Goal: Information Seeking & Learning: Learn about a topic

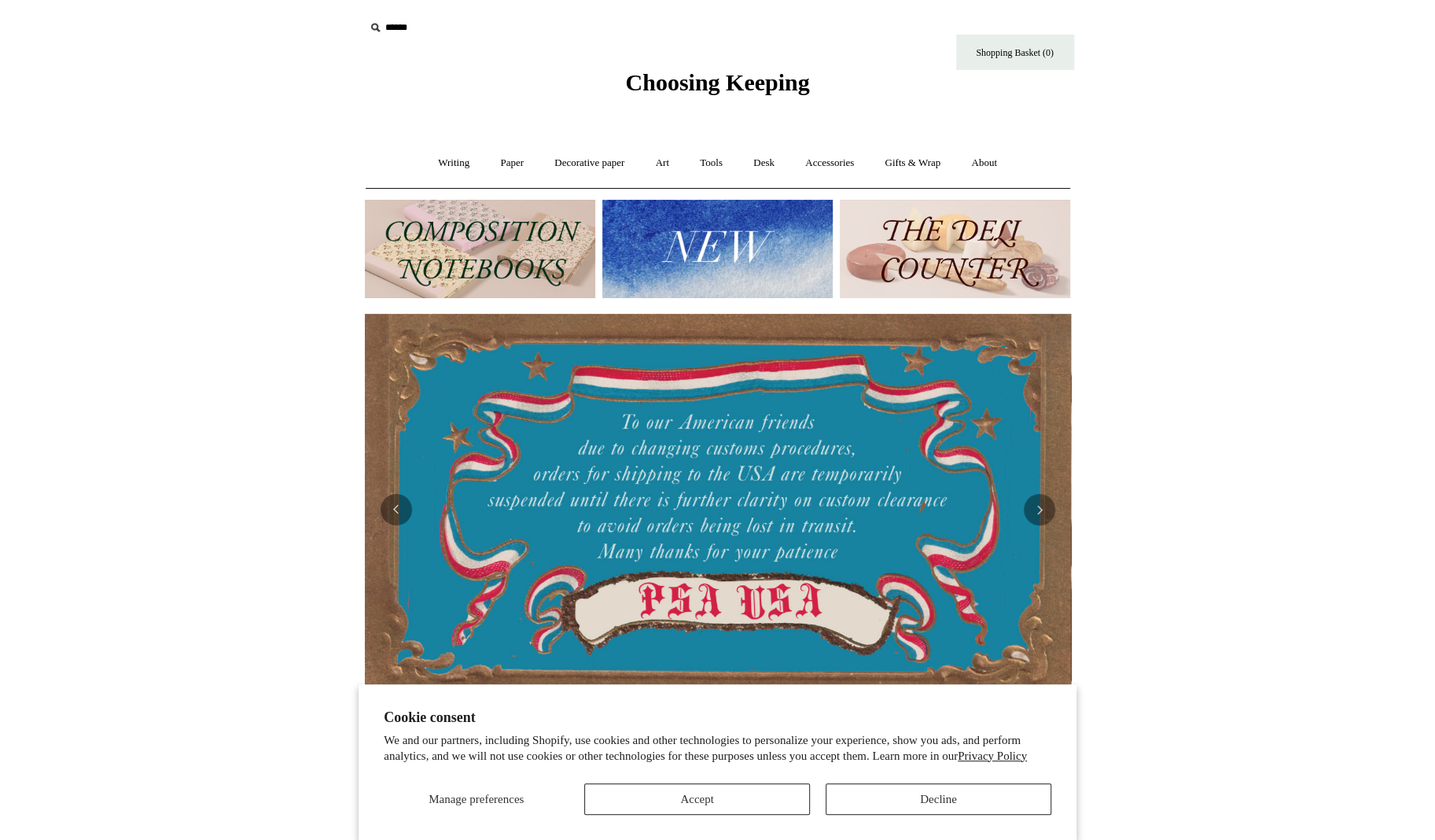
click at [718, 244] on img at bounding box center [718, 249] width 231 height 98
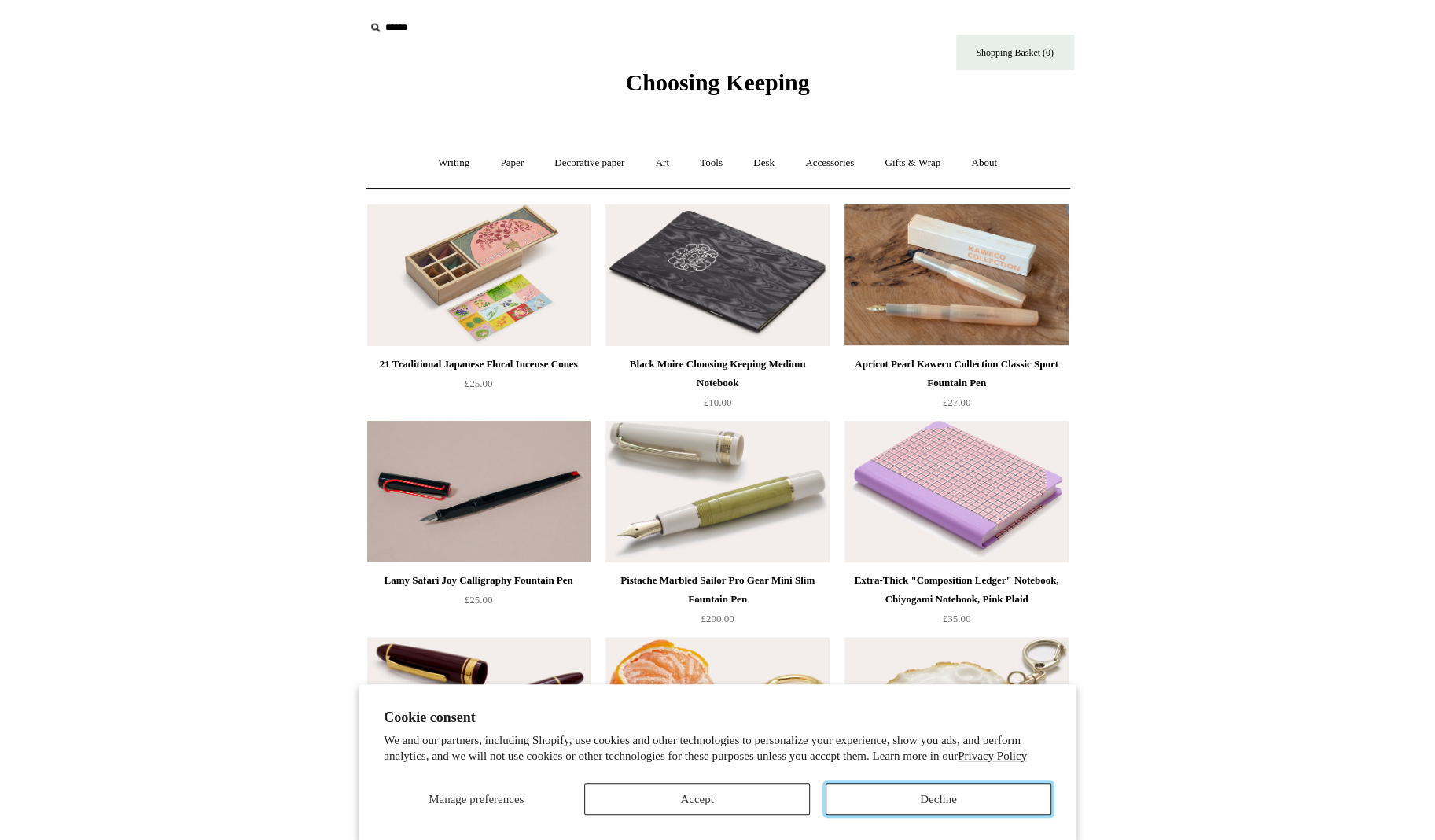
click at [929, 799] on button "Decline" at bounding box center [938, 799] width 226 height 31
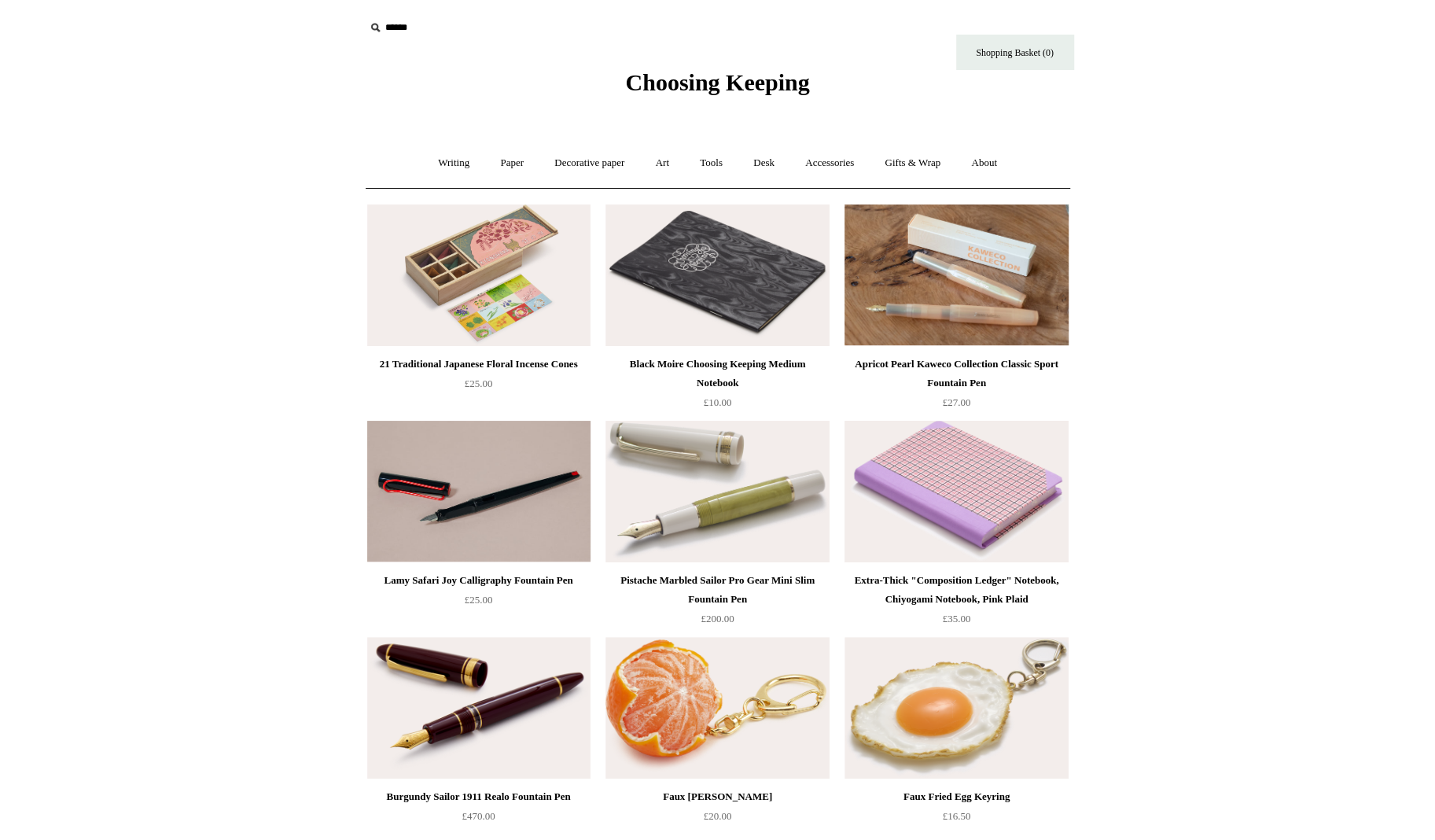
click at [946, 482] on img at bounding box center [957, 492] width 224 height 141
click at [514, 161] on link "Paper +" at bounding box center [514, 163] width 52 height 41
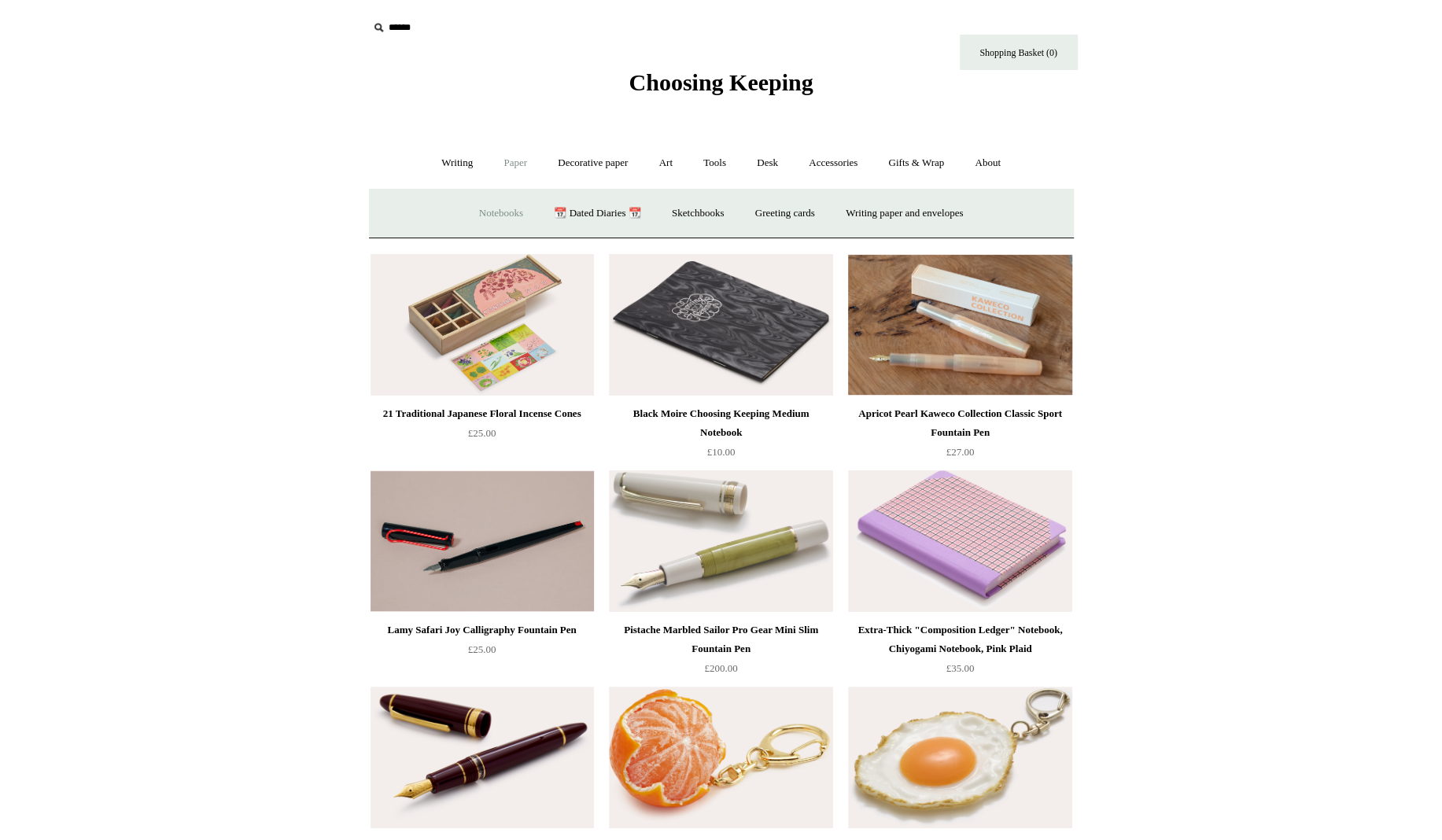
click at [493, 211] on link "Notebooks +" at bounding box center [502, 213] width 73 height 41
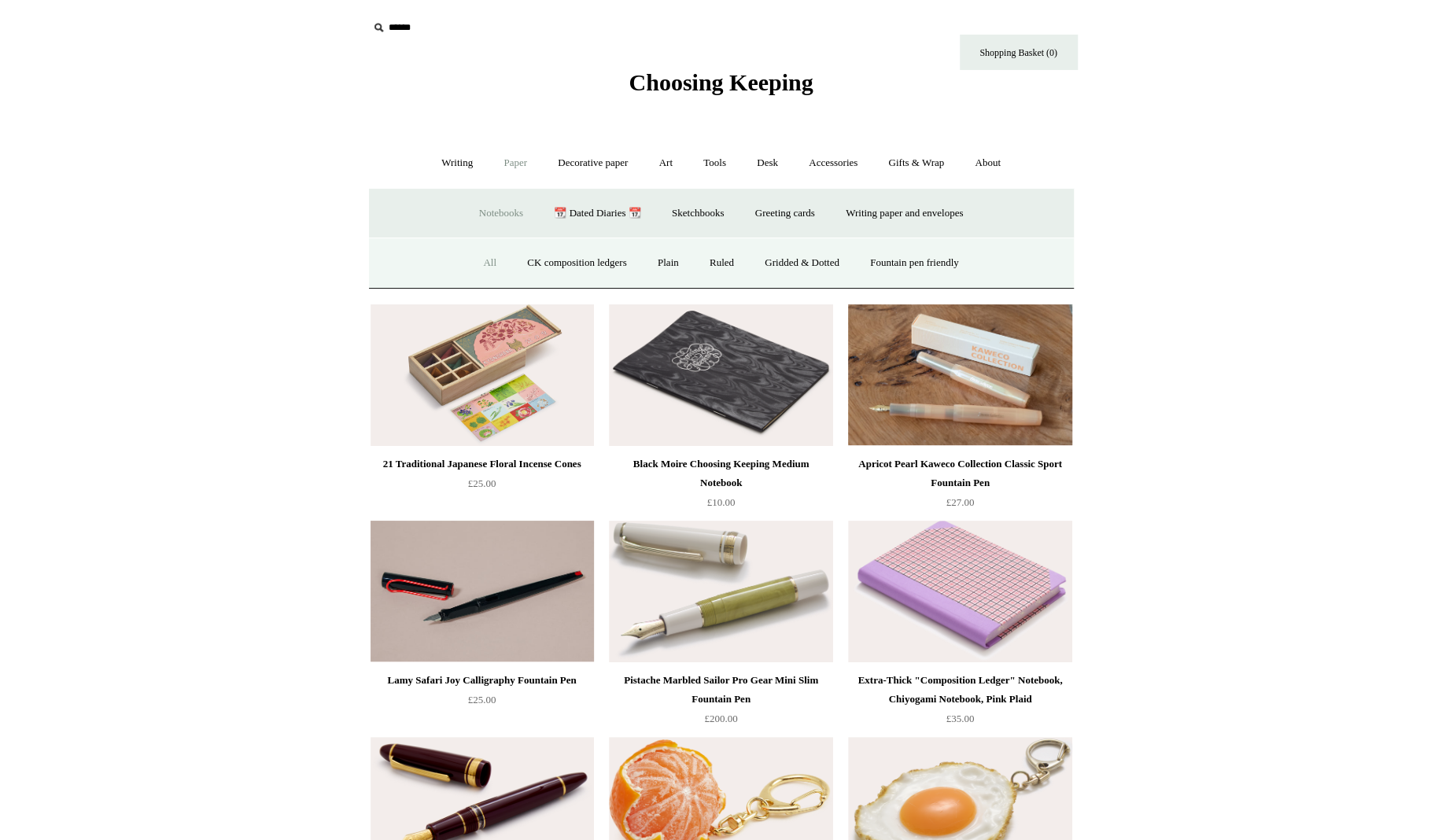
click at [480, 261] on link "All" at bounding box center [490, 263] width 41 height 41
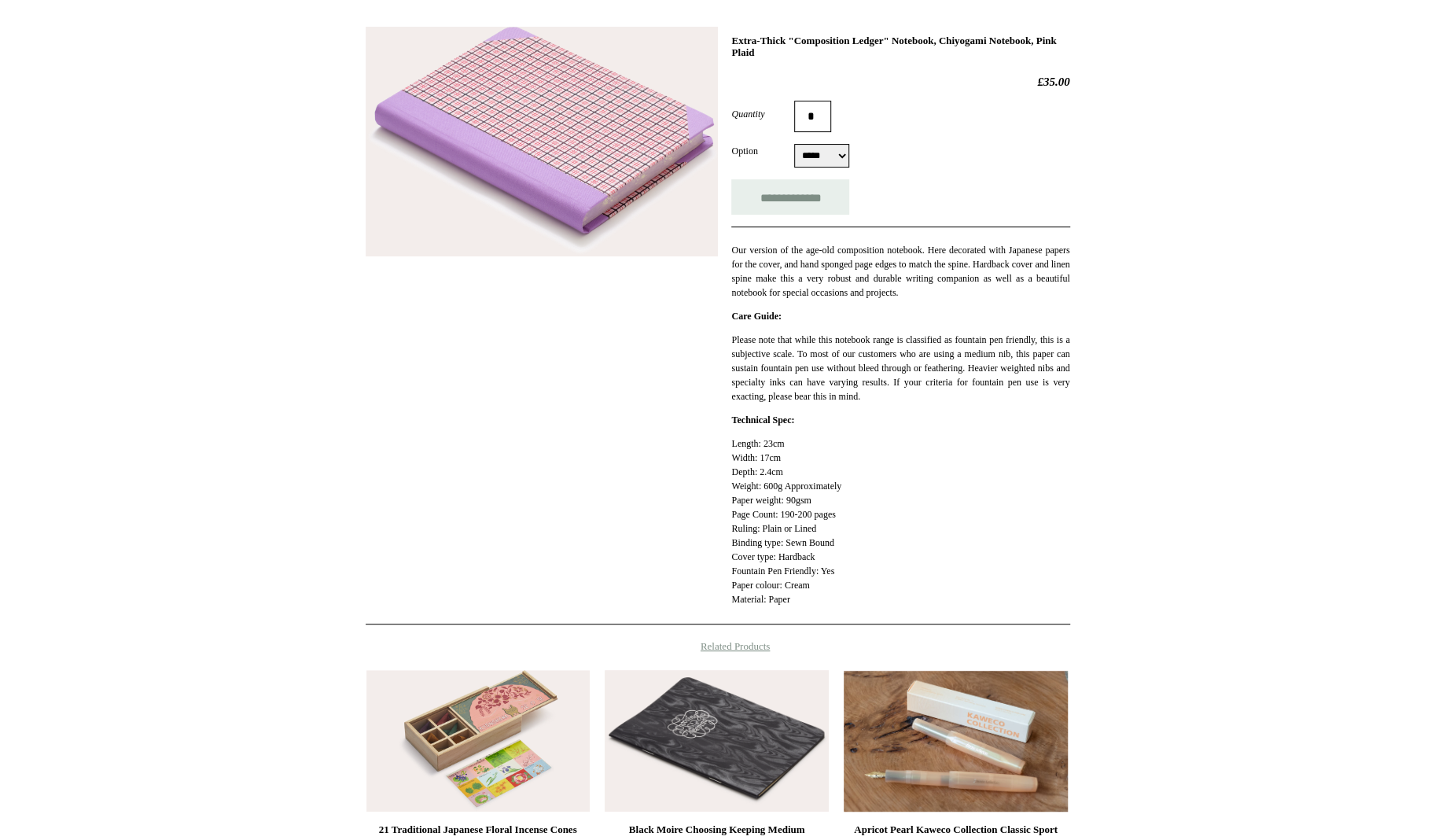
scroll to position [79, 0]
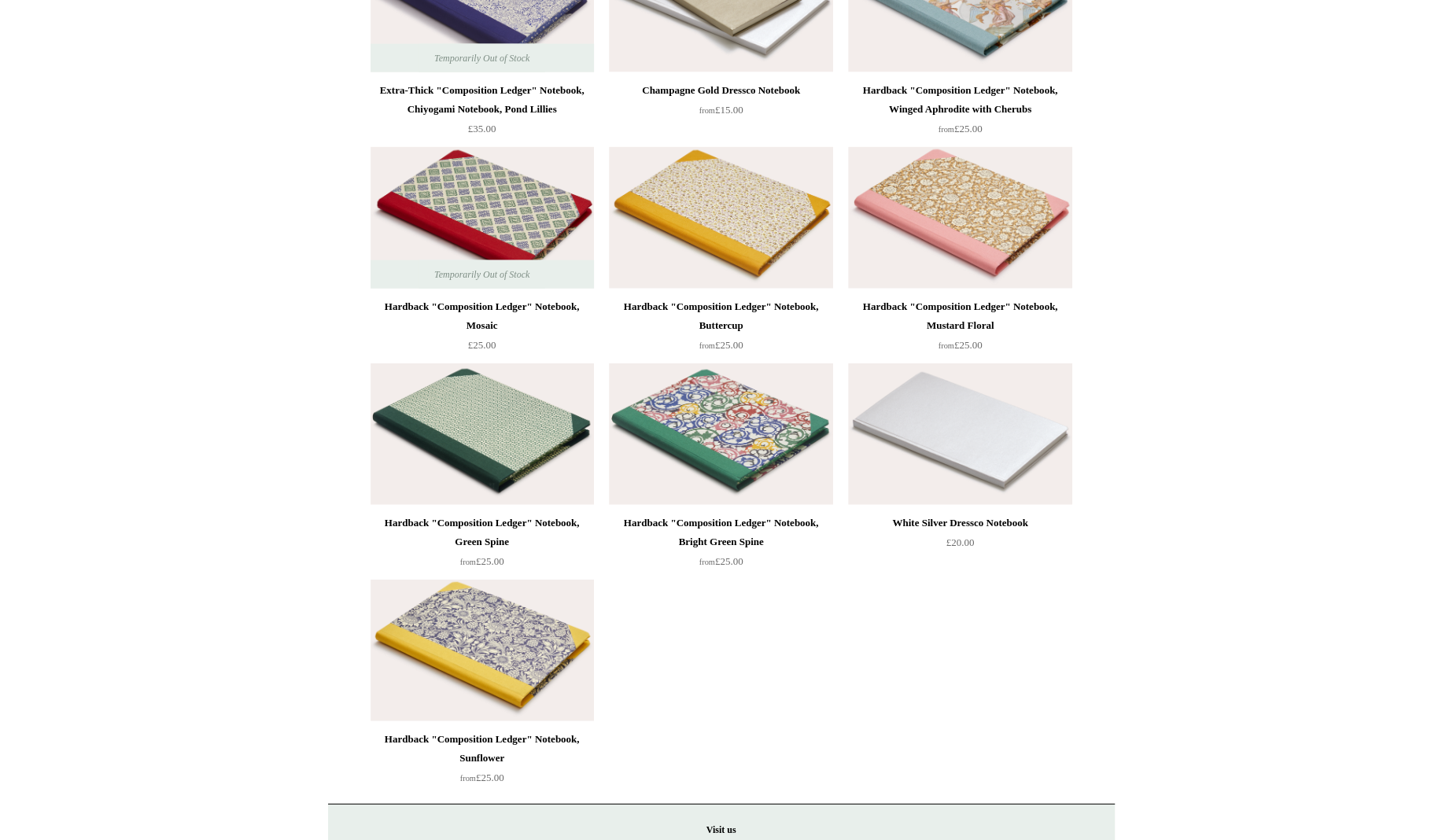
scroll to position [11088, 0]
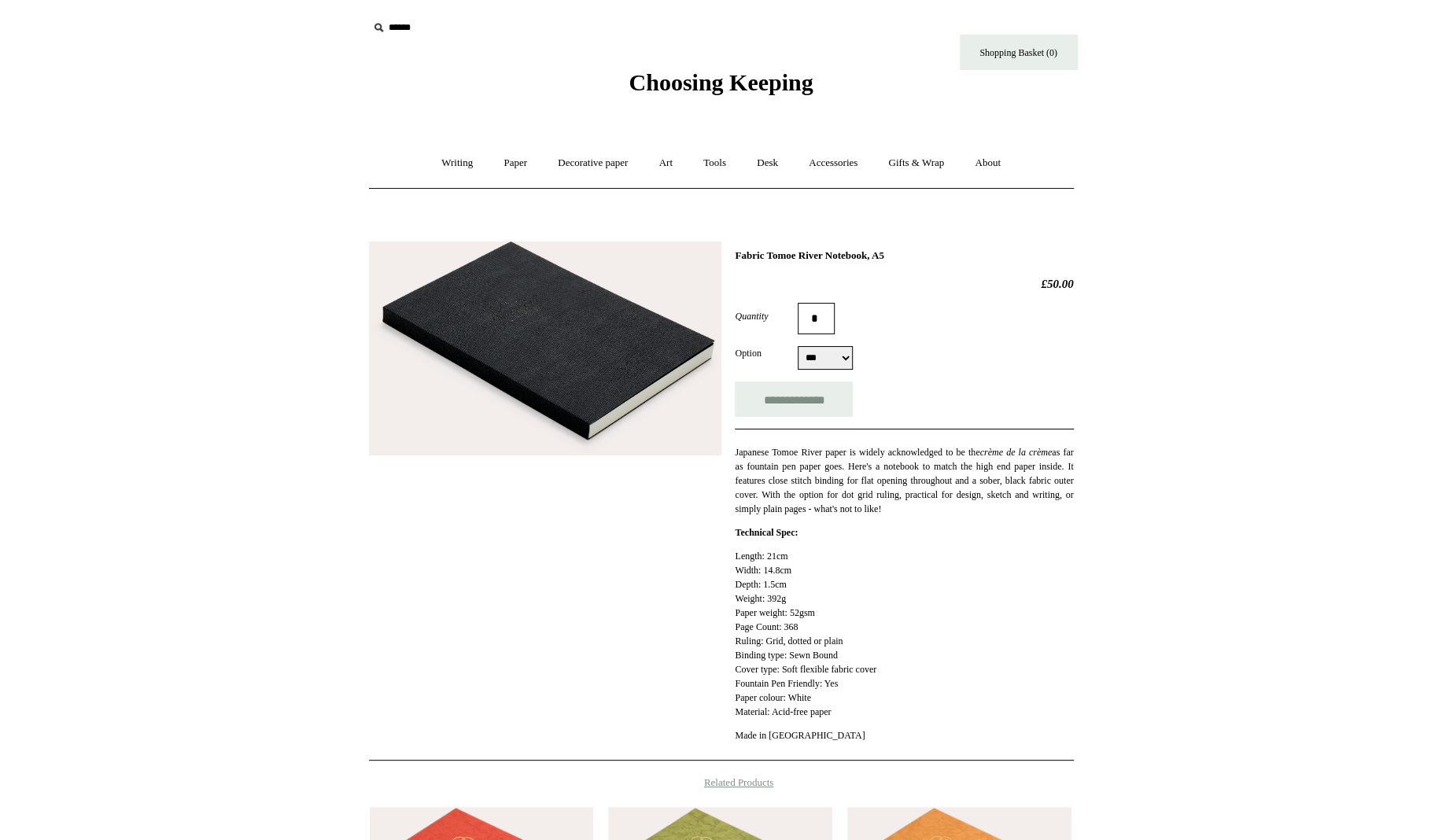
click at [518, 346] on img at bounding box center [545, 348] width 352 height 215
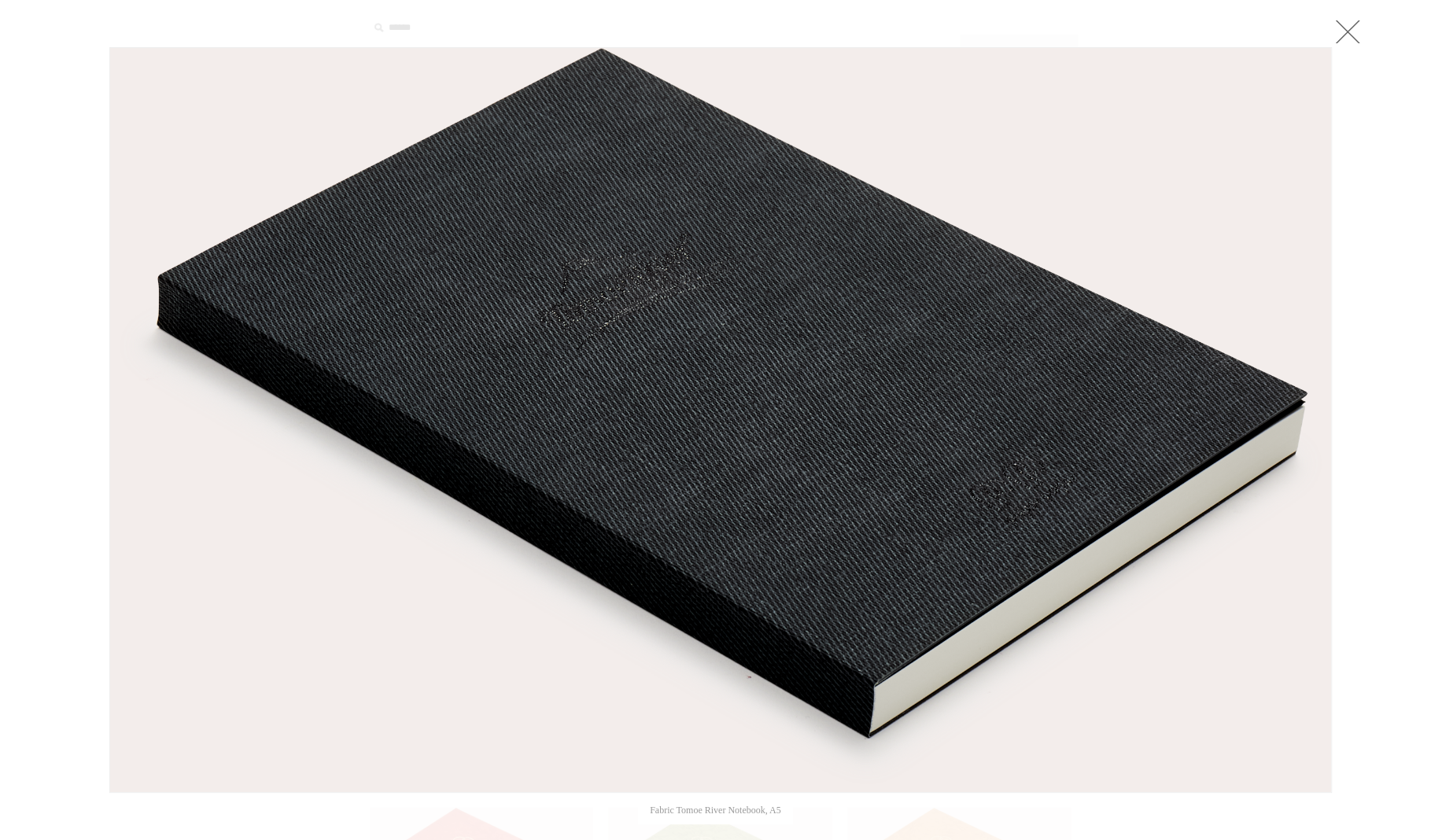
click at [1336, 26] on link at bounding box center [1348, 31] width 31 height 31
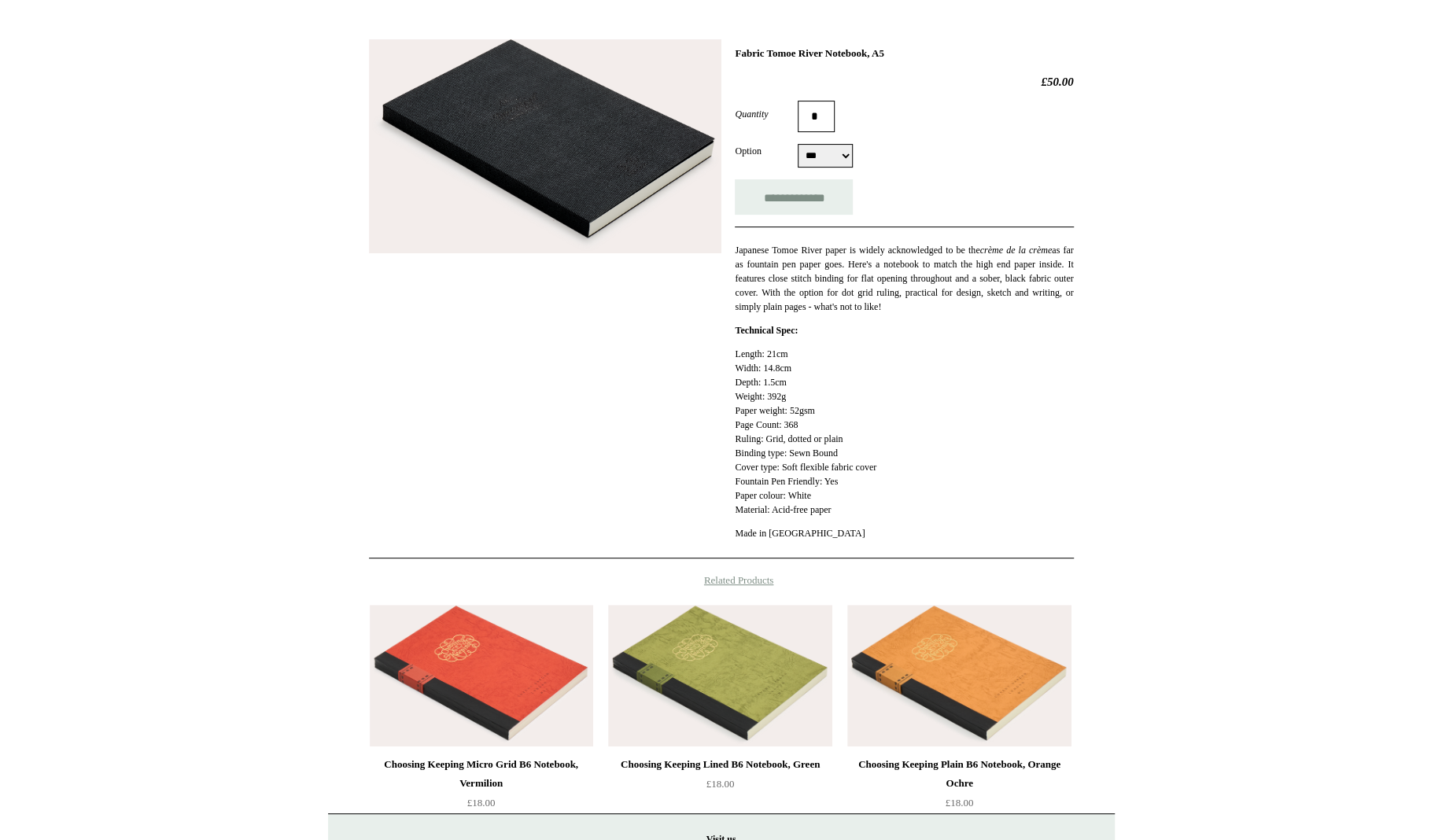
scroll to position [315, 0]
